Goal: Information Seeking & Learning: Understand process/instructions

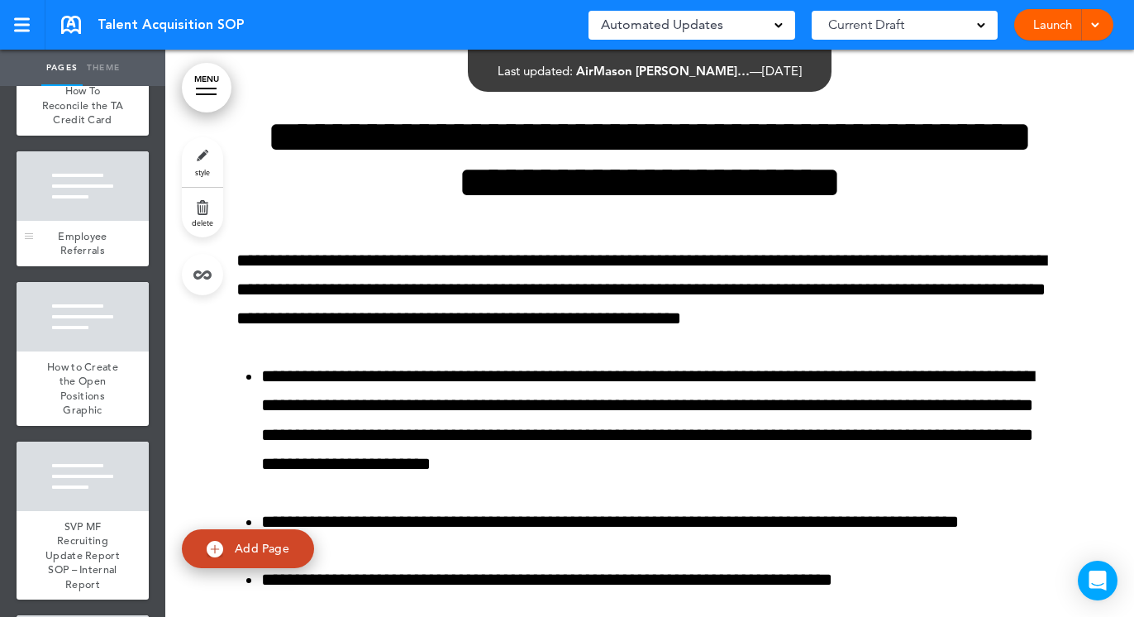
scroll to position [4299, 0]
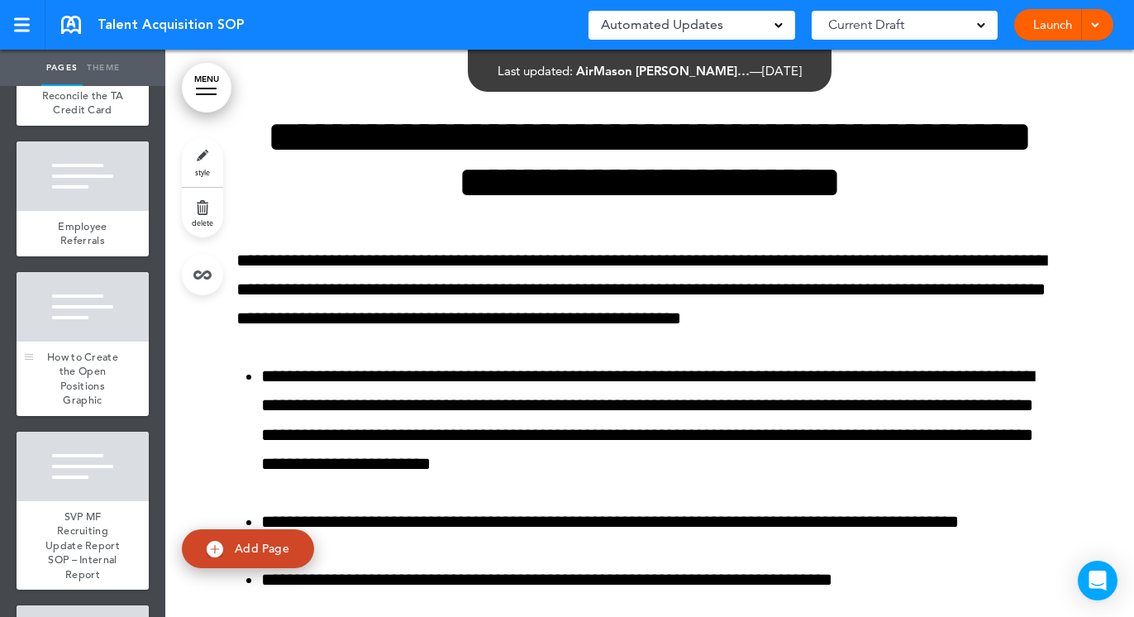
click at [89, 408] on span "How to Create the Open Positions Graphic" at bounding box center [82, 379] width 71 height 58
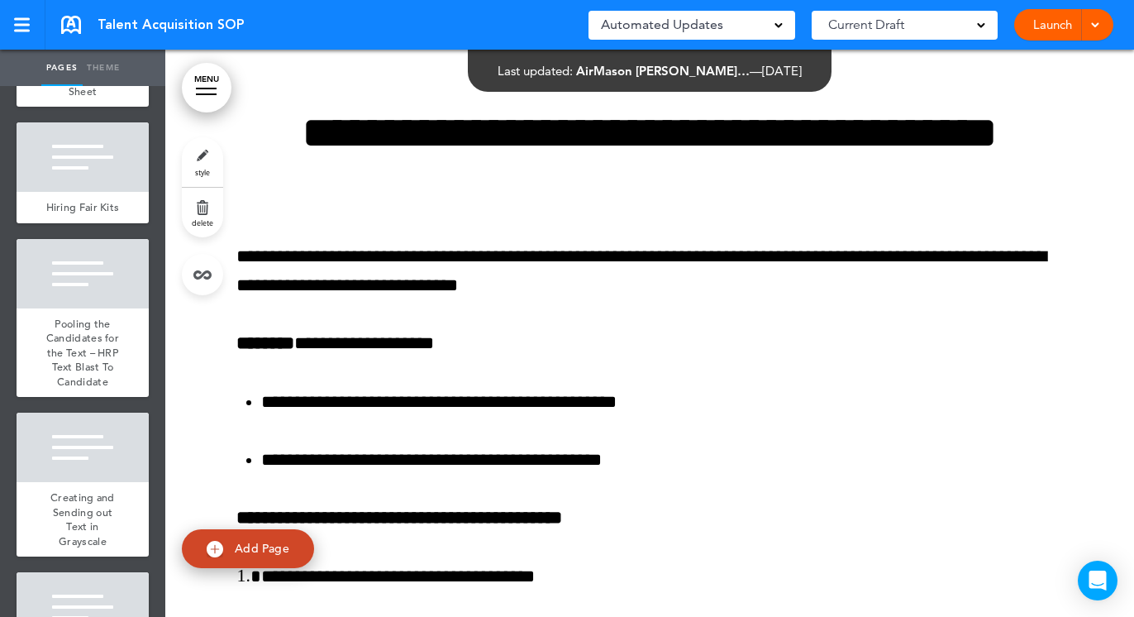
scroll to position [5539, 0]
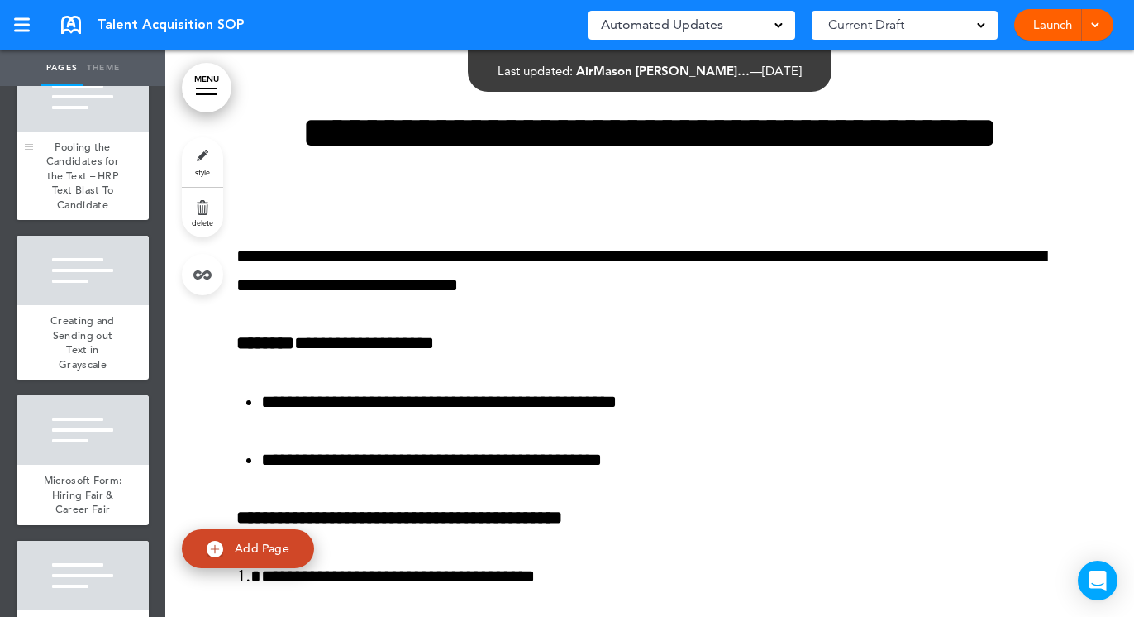
click at [93, 212] on span "Pooling the Candidates for the Text – HRP Text Blast To Candidate" at bounding box center [82, 176] width 73 height 72
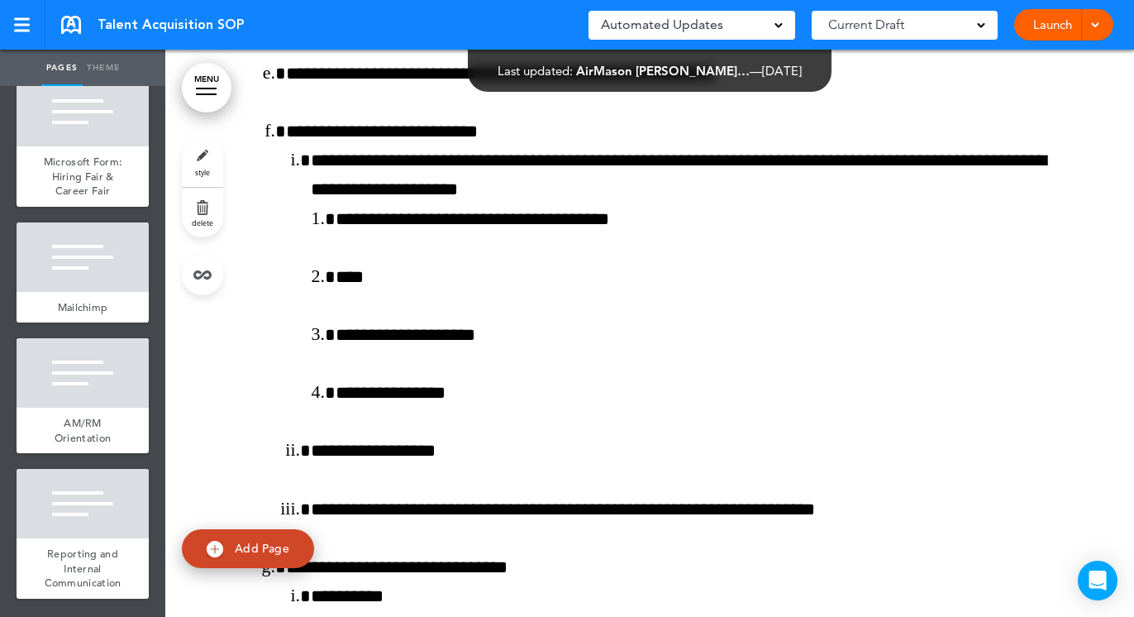
scroll to position [6204, 0]
click at [51, 547] on span "Reporting and Internal Communication" at bounding box center [83, 568] width 77 height 43
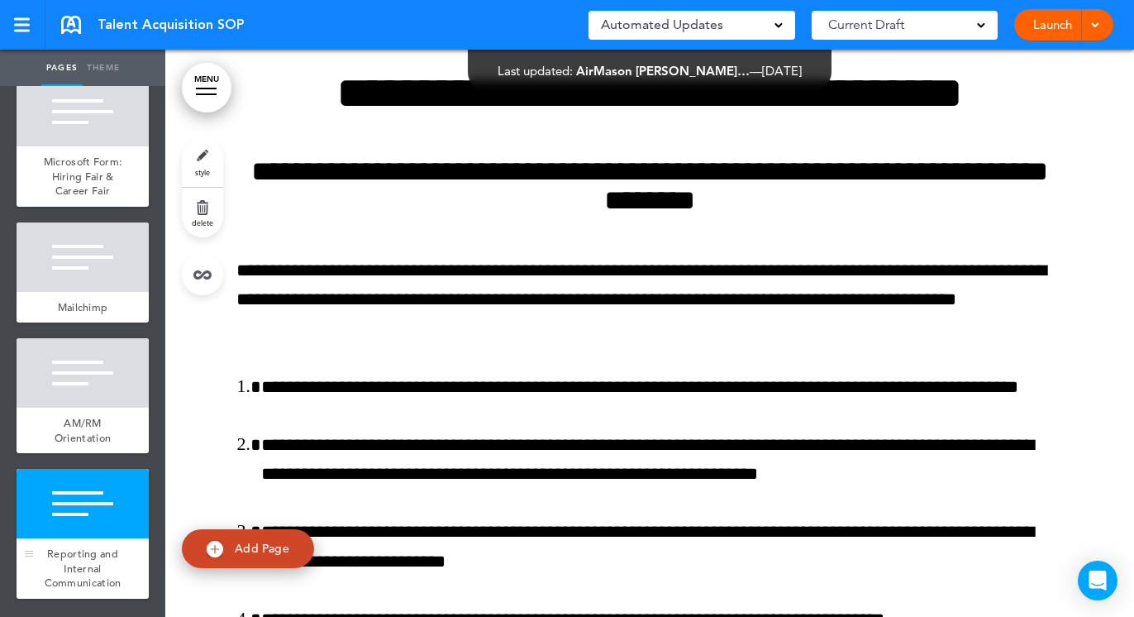
scroll to position [112245, 0]
